Goal: Information Seeking & Learning: Learn about a topic

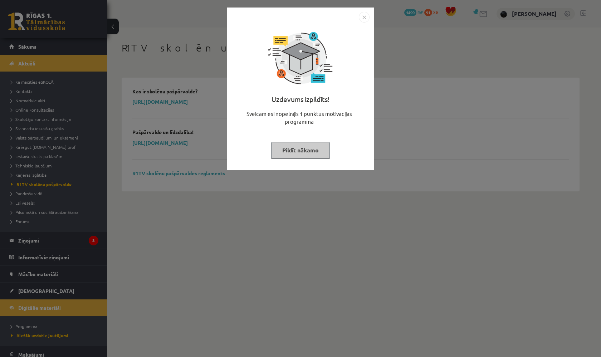
click at [364, 19] on img "Close" at bounding box center [364, 17] width 11 height 11
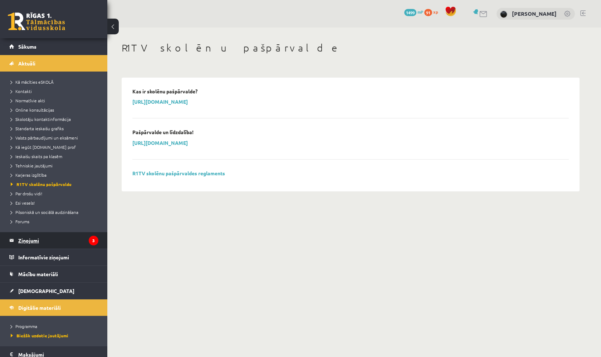
click at [23, 239] on legend "Ziņojumi 3" at bounding box center [58, 240] width 80 height 16
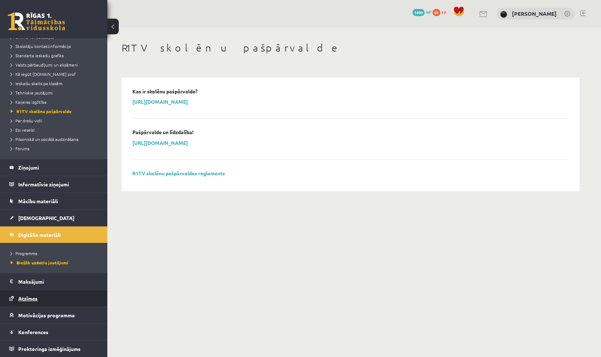
scroll to position [73, 0]
click at [60, 337] on link "Konferences" at bounding box center [53, 332] width 89 height 16
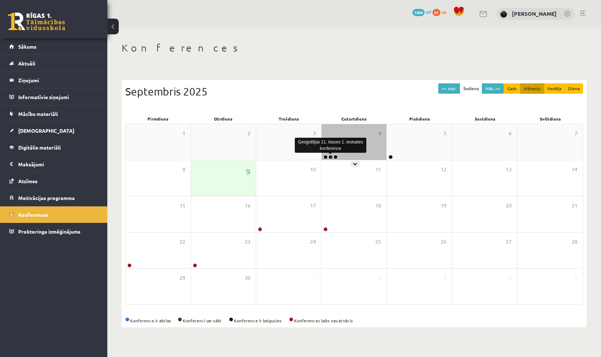
click at [330, 157] on link at bounding box center [330, 157] width 4 height 4
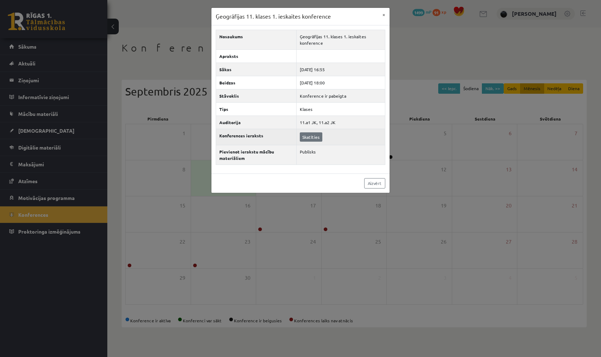
click at [316, 137] on link "Skatīties" at bounding box center [311, 136] width 23 height 9
